Goal: Find specific page/section: Find specific page/section

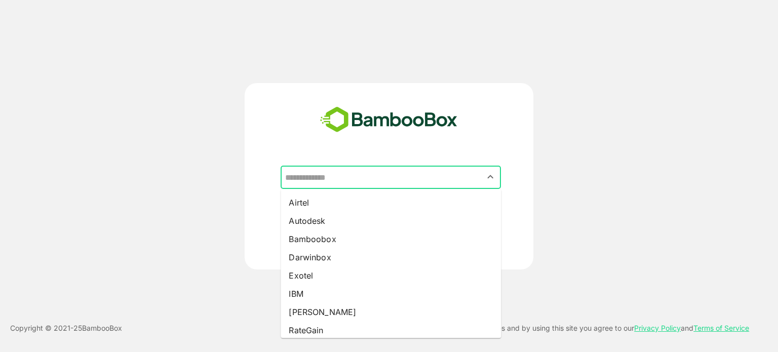
click at [376, 181] on input "text" at bounding box center [391, 177] width 216 height 19
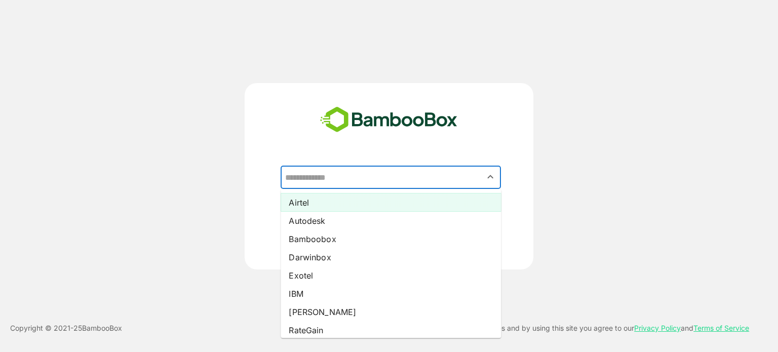
click at [352, 206] on li "Airtel" at bounding box center [391, 202] width 220 height 18
type input "******"
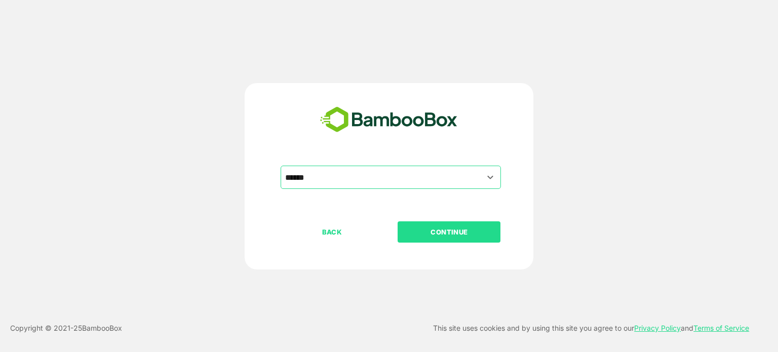
click at [430, 231] on p "CONTINUE" at bounding box center [449, 231] width 101 height 11
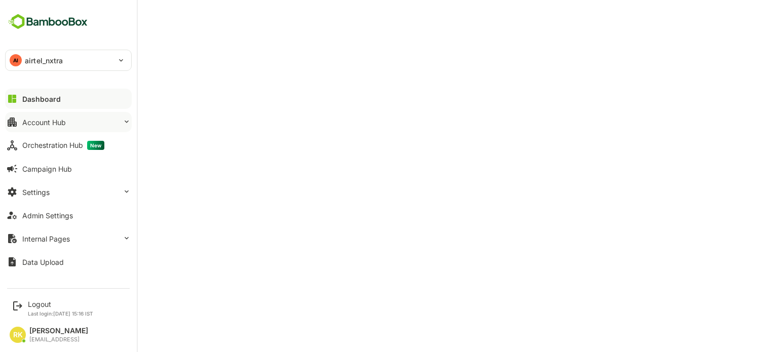
click at [44, 123] on div "Account Hub" at bounding box center [44, 122] width 44 height 9
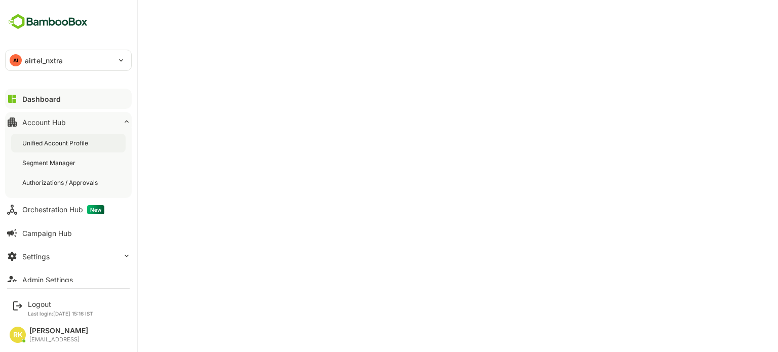
click at [60, 140] on div "Unified Account Profile" at bounding box center [56, 143] width 68 height 9
